Goal: Check status

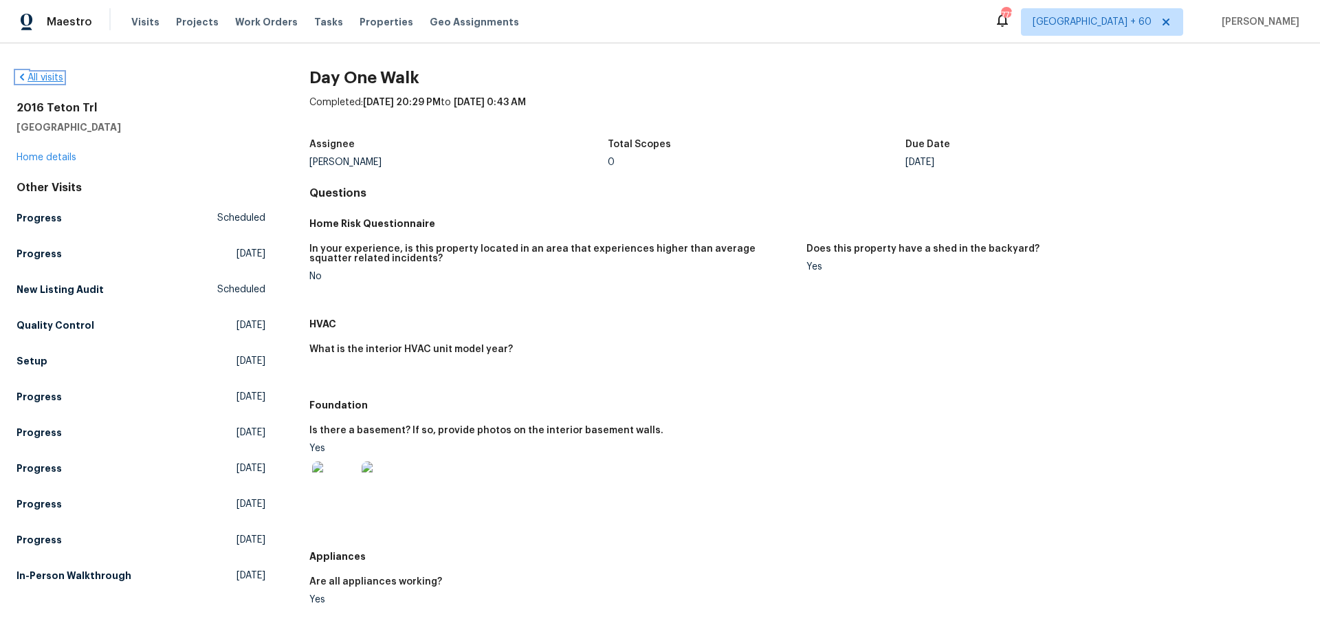
click at [33, 80] on link "All visits" at bounding box center [39, 78] width 47 height 10
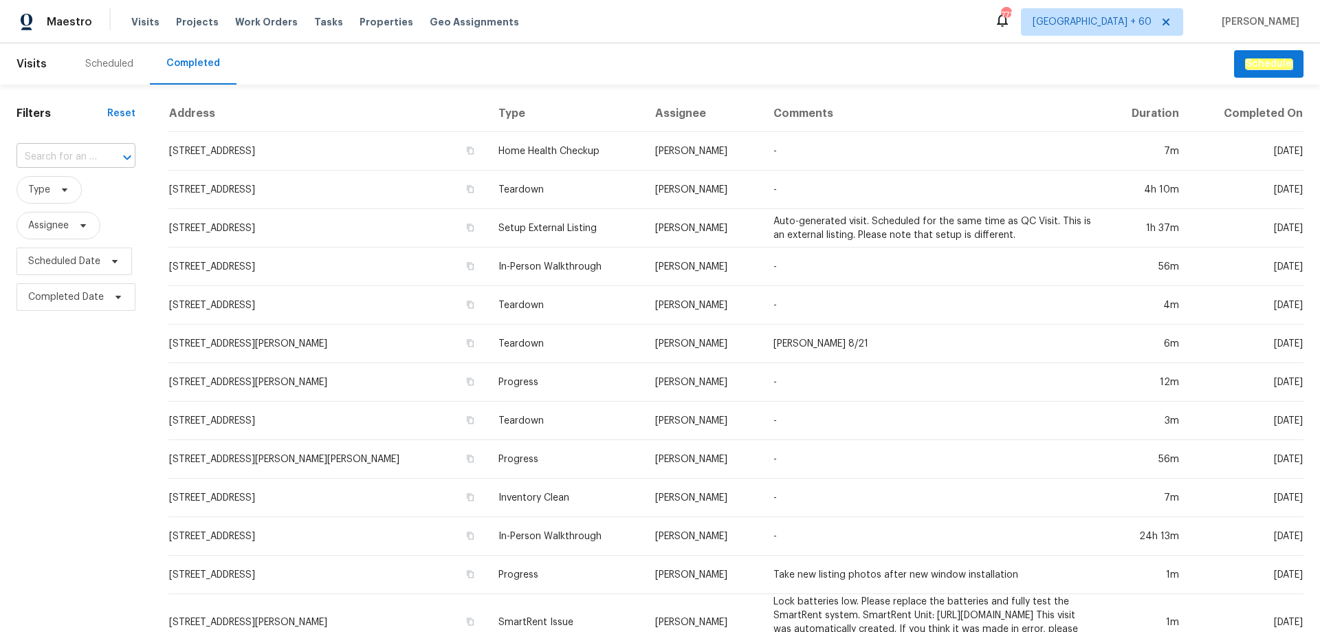
click at [104, 158] on div at bounding box center [118, 157] width 36 height 19
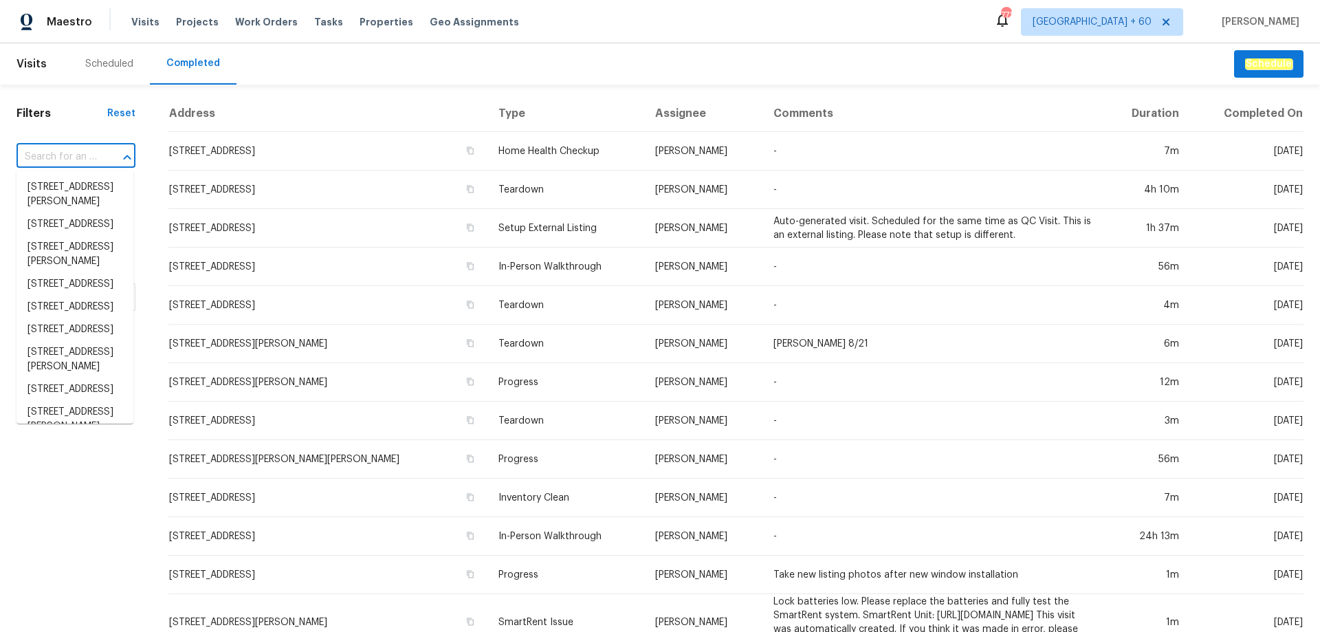
paste input "[STREET_ADDRESS][PERSON_NAME]"
type input "[STREET_ADDRESS][PERSON_NAME]"
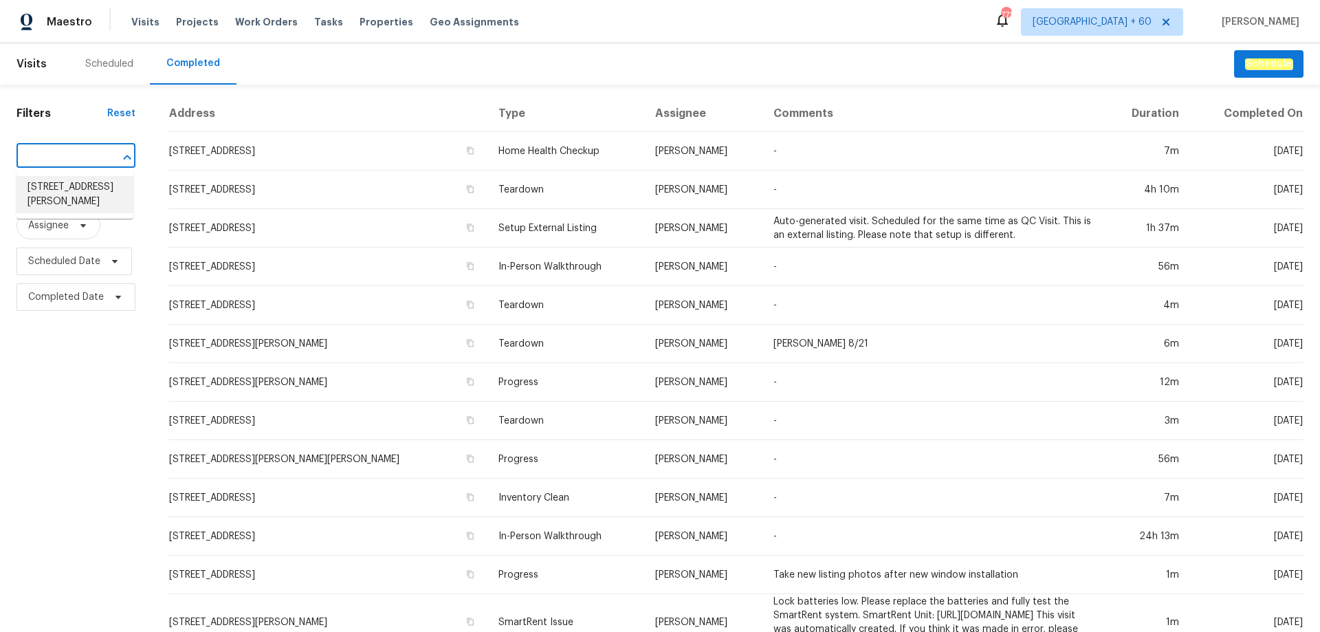
click at [83, 213] on li "[STREET_ADDRESS][PERSON_NAME]" at bounding box center [74, 194] width 117 height 37
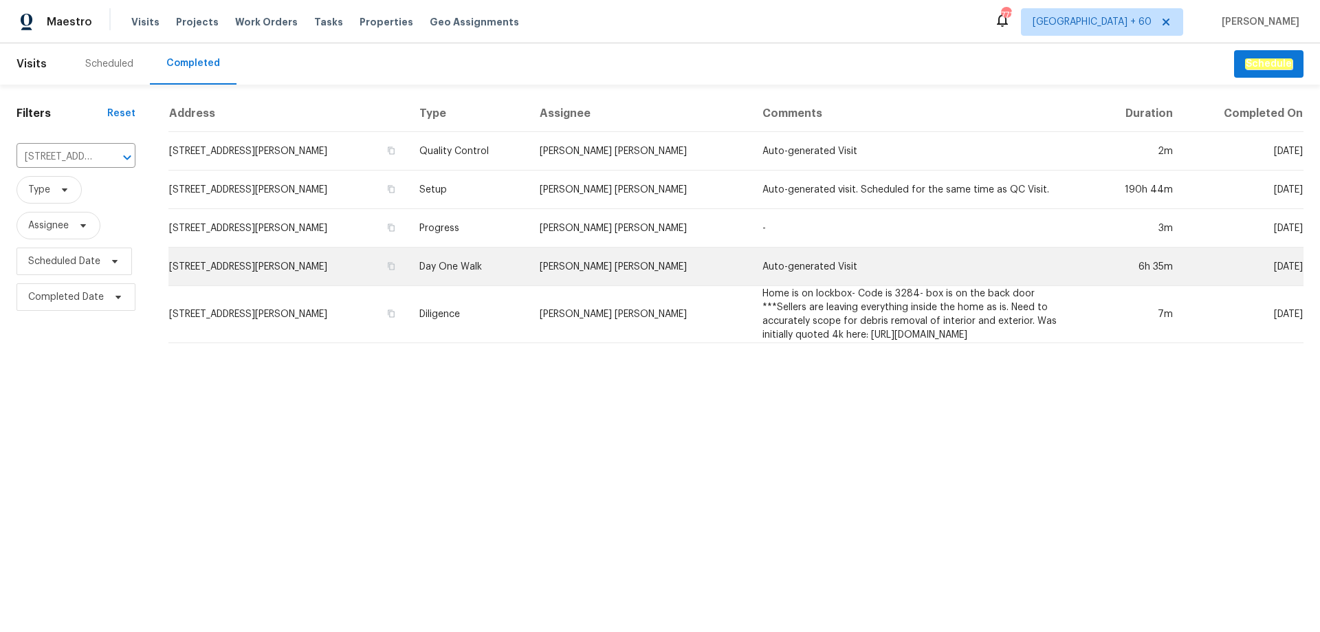
click at [306, 264] on td "[STREET_ADDRESS][PERSON_NAME]" at bounding box center [288, 266] width 240 height 38
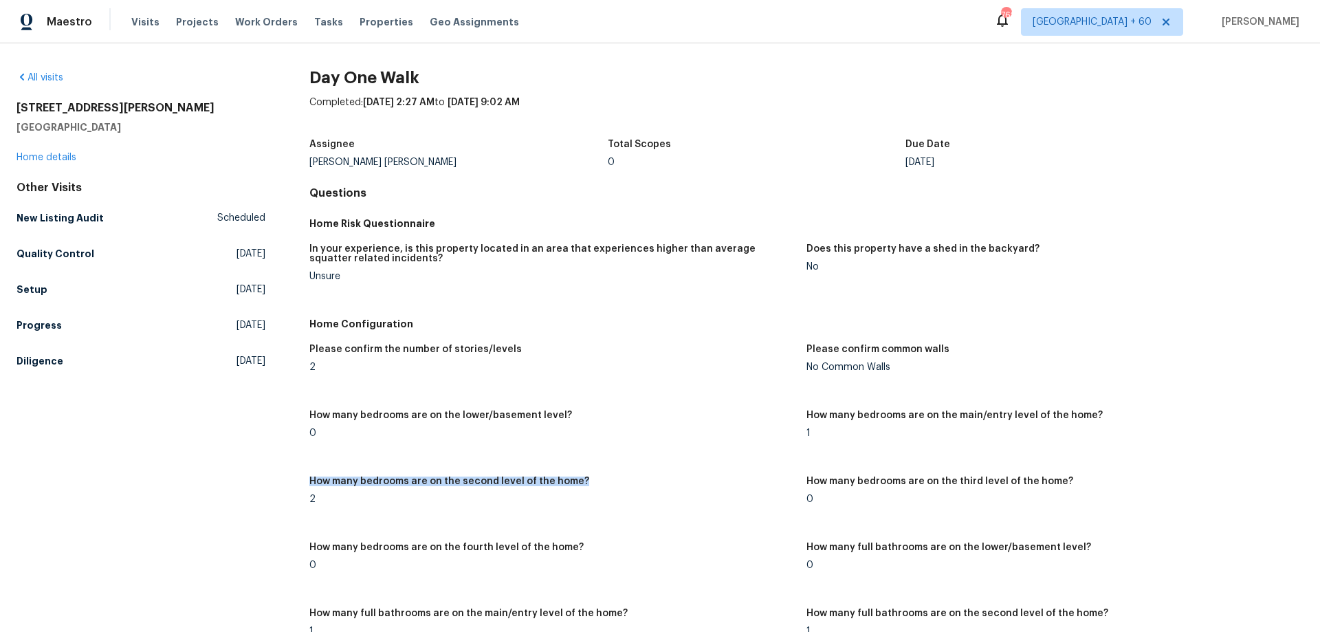
drag, startPoint x: 307, startPoint y: 487, endPoint x: 388, endPoint y: 491, distance: 81.2
click at [542, 491] on div "How many bedrooms are on the second level of the home?" at bounding box center [552, 485] width 486 height 18
drag, startPoint x: 339, startPoint y: 500, endPoint x: 357, endPoint y: 503, distance: 18.1
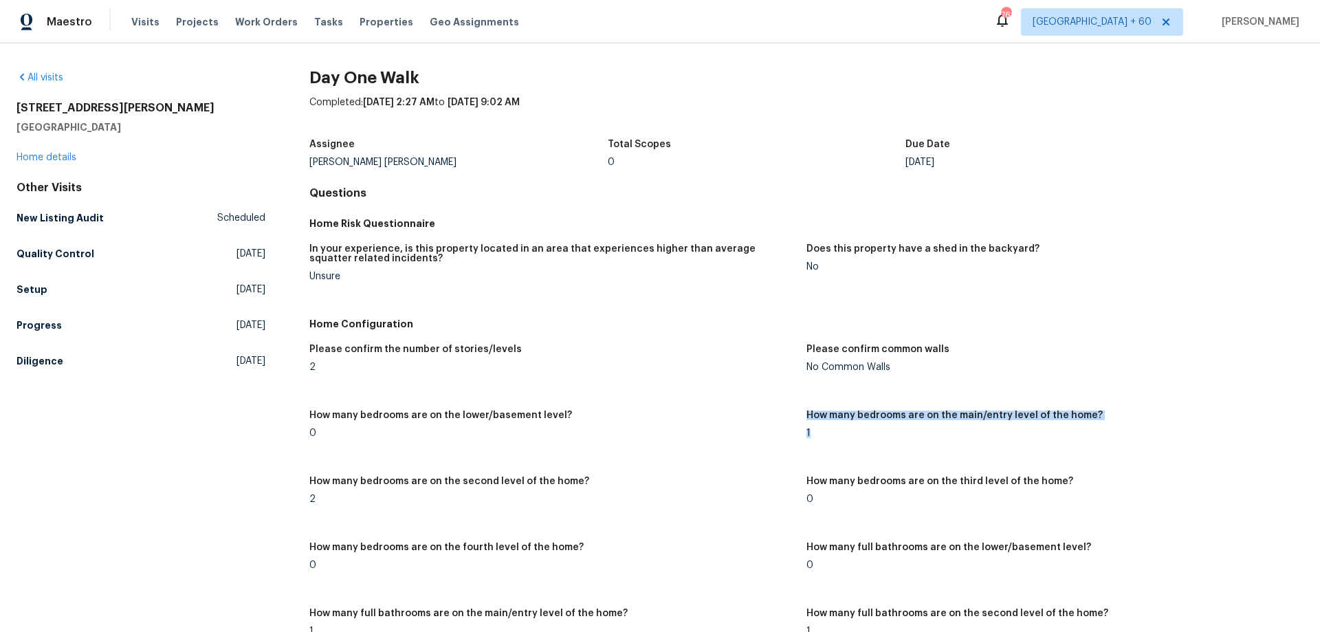
drag, startPoint x: 801, startPoint y: 429, endPoint x: 879, endPoint y: 430, distance: 77.7
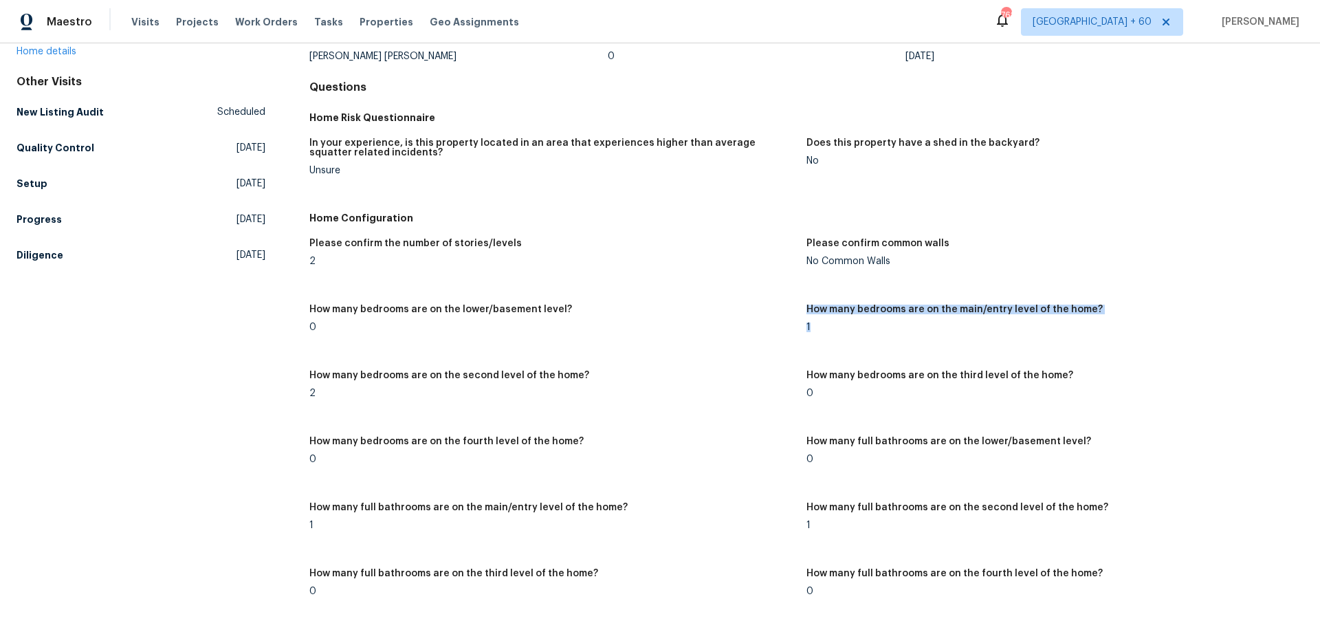
scroll to position [275, 0]
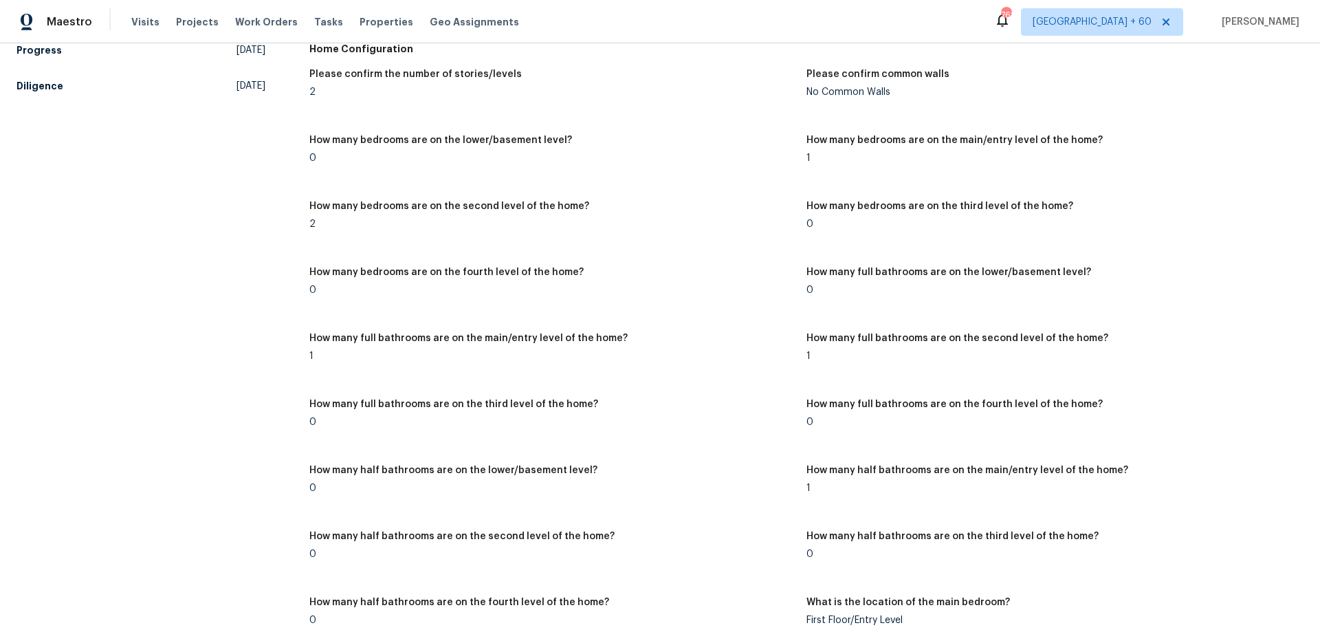
drag, startPoint x: 309, startPoint y: 355, endPoint x: 403, endPoint y: 353, distance: 94.2
click at [403, 353] on div "1" at bounding box center [552, 356] width 486 height 10
drag, startPoint x: 804, startPoint y: 355, endPoint x: 893, endPoint y: 355, distance: 88.7
click at [893, 355] on div "1" at bounding box center [1049, 356] width 486 height 10
drag, startPoint x: 799, startPoint y: 484, endPoint x: 883, endPoint y: 480, distance: 83.9
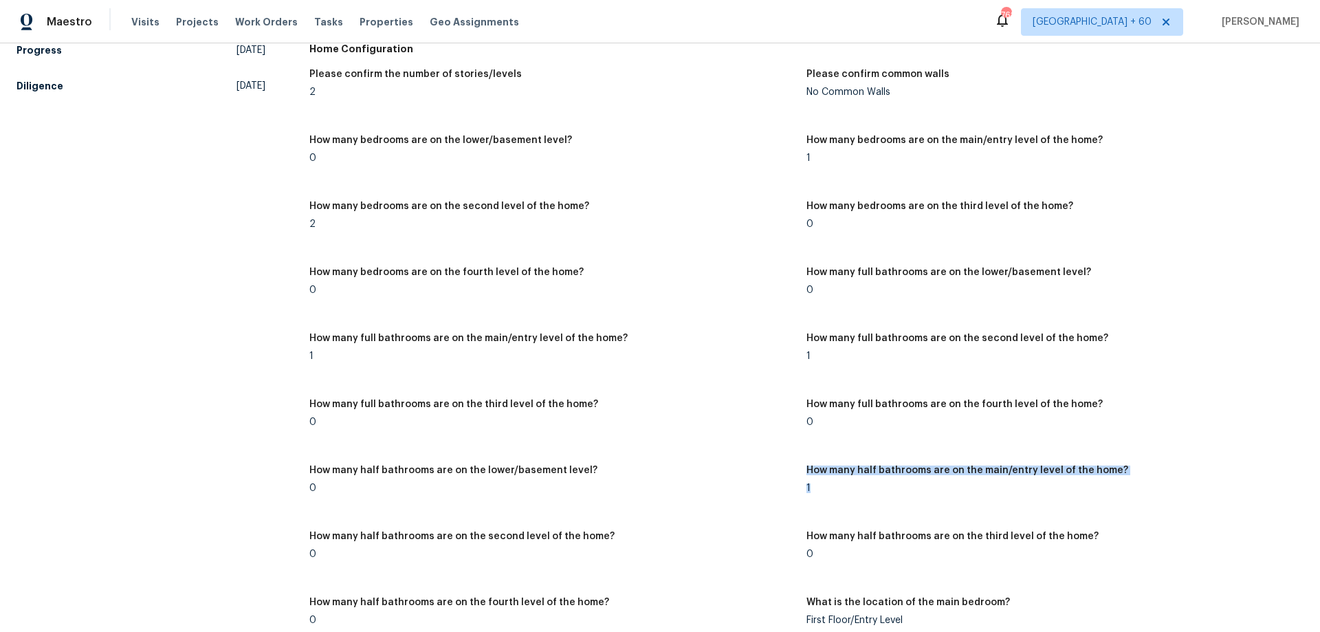
click at [883, 480] on div "Please confirm the number of stories/levels 2 Please confirm common walls No Co…" at bounding box center [806, 457] width 994 height 792
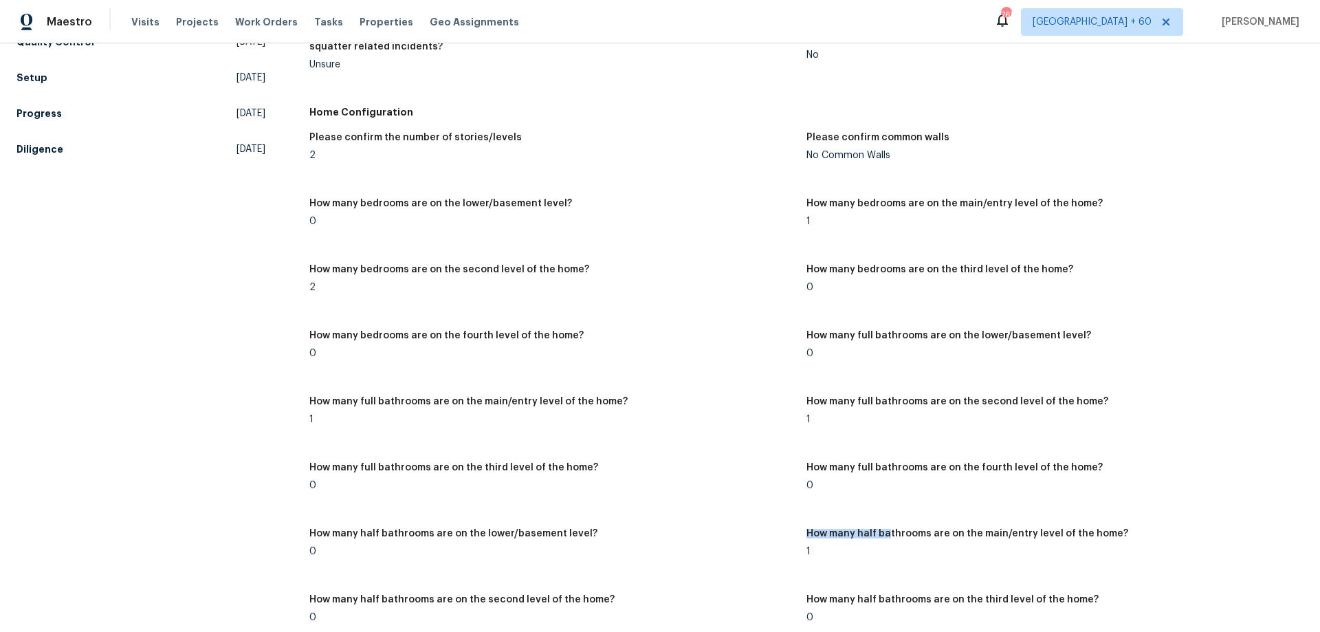
scroll to position [206, 0]
